Goal: Navigation & Orientation: Find specific page/section

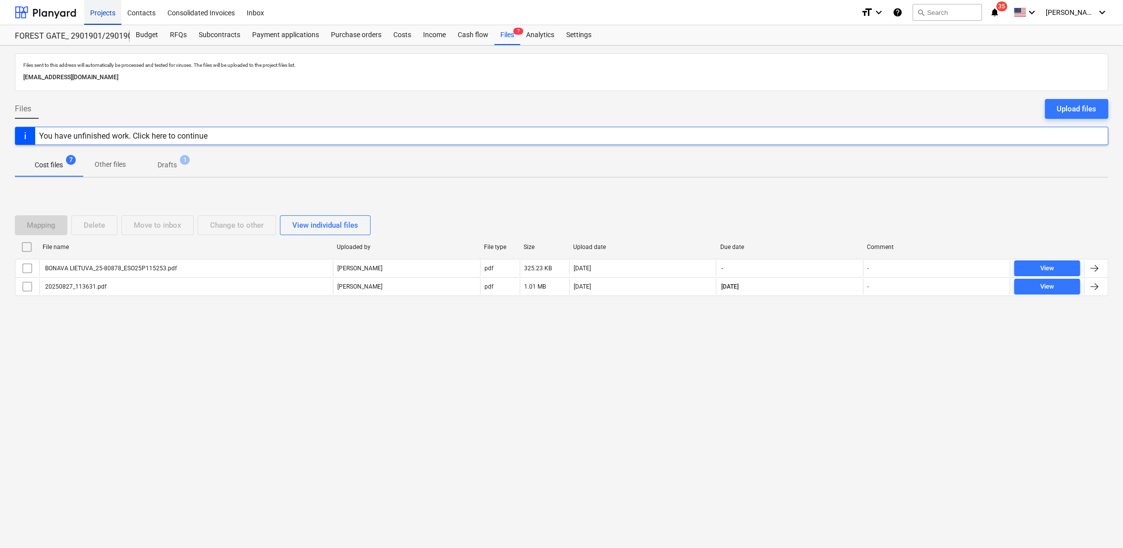
click at [96, 16] on div "Projects" at bounding box center [102, 12] width 37 height 25
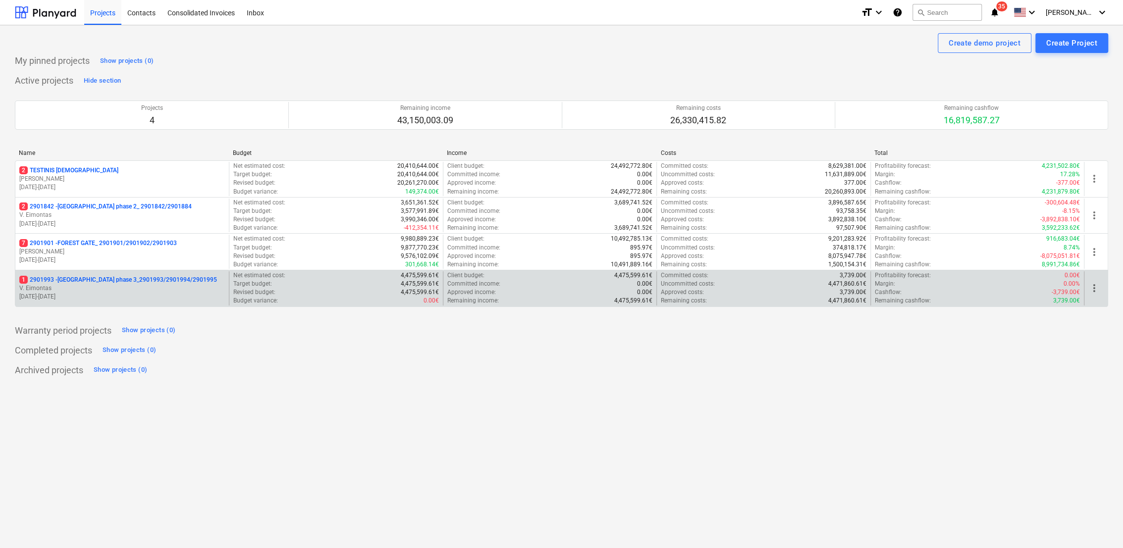
click at [105, 283] on p "1 2901993 - [GEOGRAPHIC_DATA] phase 3_2901993/2901994/2901995" at bounding box center [118, 280] width 198 height 8
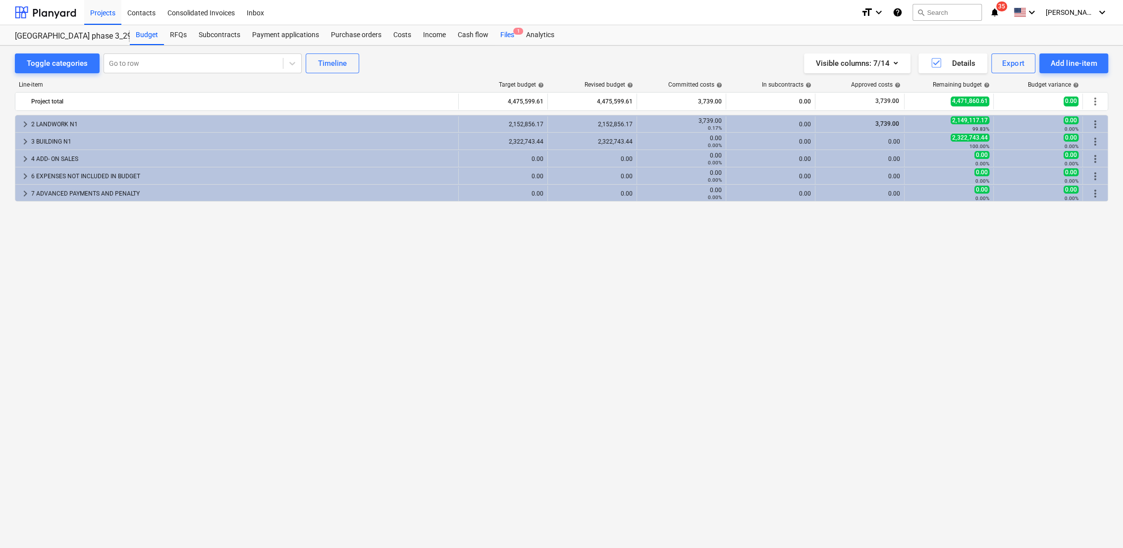
click at [505, 36] on div "Files 1" at bounding box center [507, 35] width 26 height 20
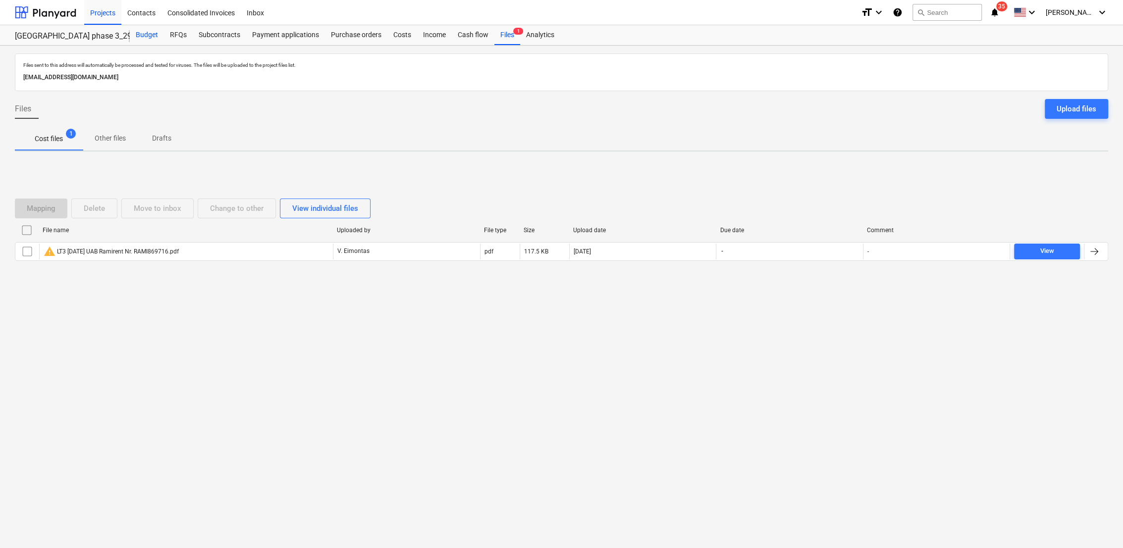
click at [151, 36] on div "Budget" at bounding box center [147, 35] width 34 height 20
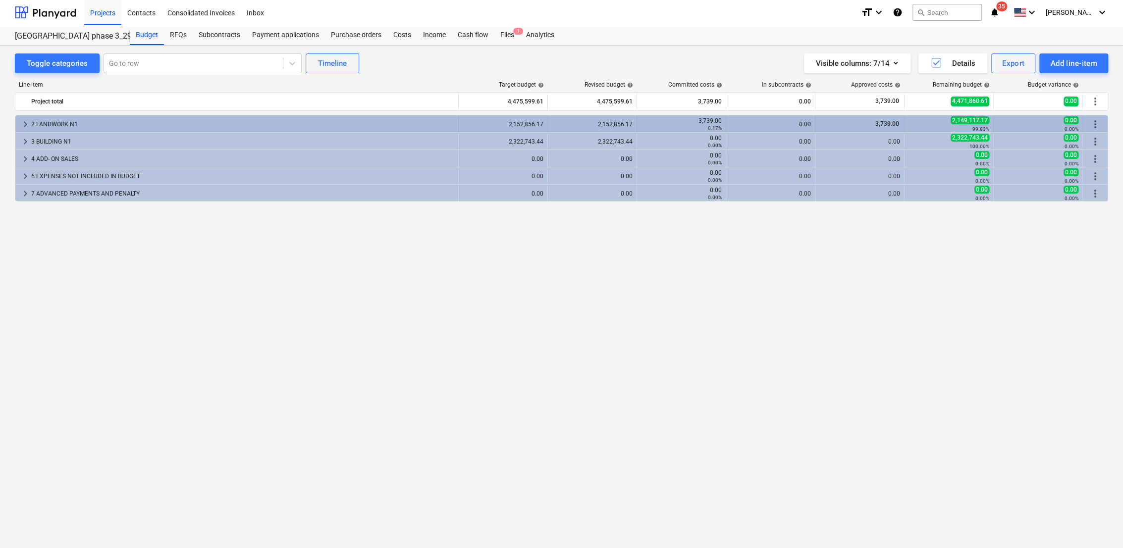
click at [22, 123] on span "keyboard_arrow_right" at bounding box center [25, 124] width 12 height 12
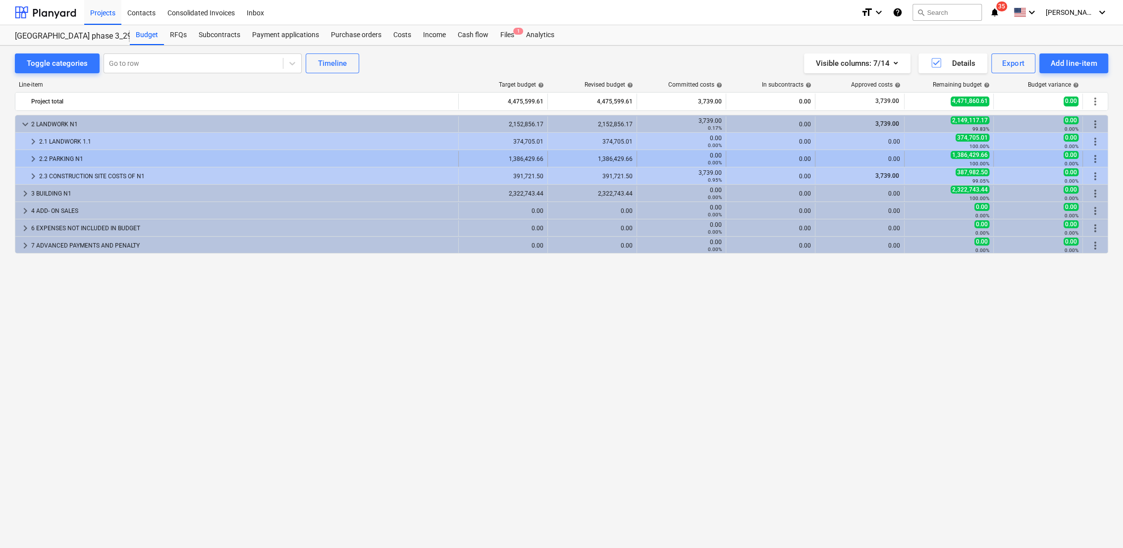
click at [30, 155] on span "keyboard_arrow_right" at bounding box center [33, 159] width 12 height 12
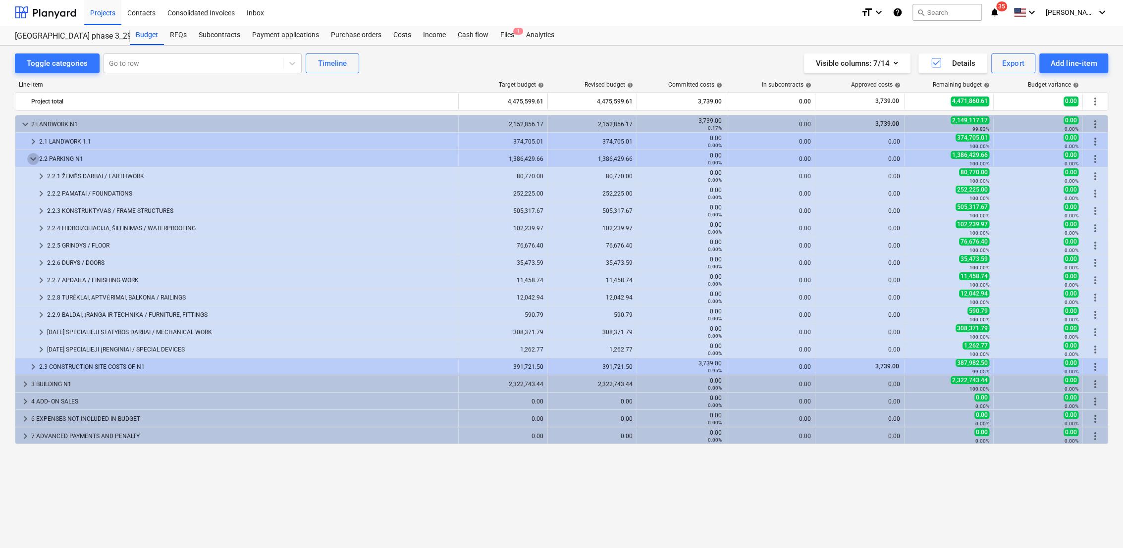
click at [30, 155] on span "keyboard_arrow_down" at bounding box center [33, 159] width 12 height 12
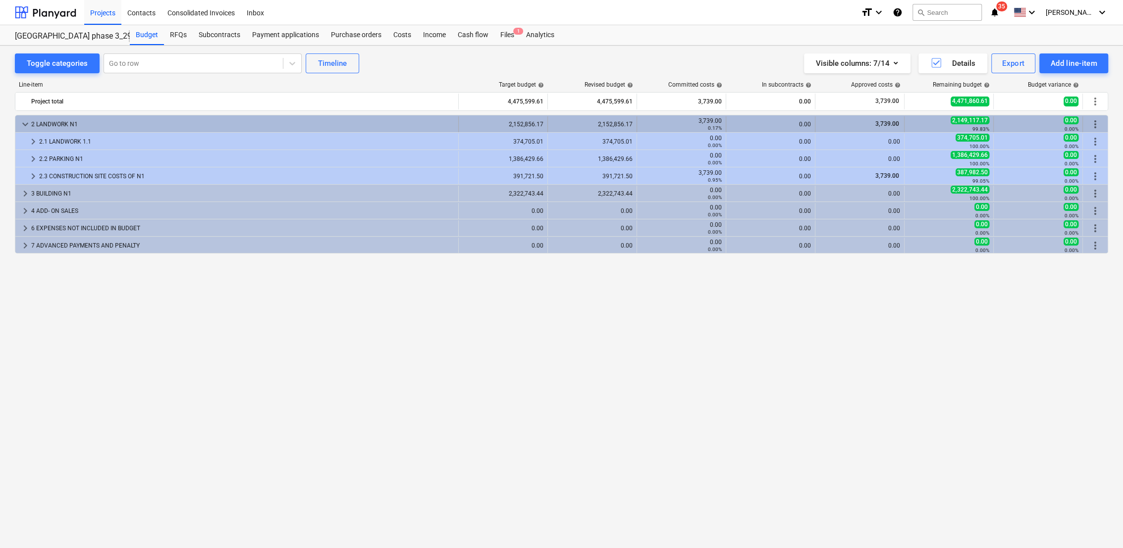
click at [27, 122] on span "keyboard_arrow_down" at bounding box center [25, 124] width 12 height 12
